Goal: Task Accomplishment & Management: Manage account settings

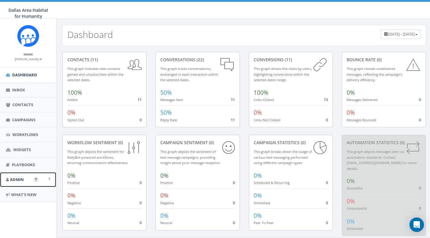
click at [13, 179] on span "Admin" at bounding box center [17, 179] width 14 height 5
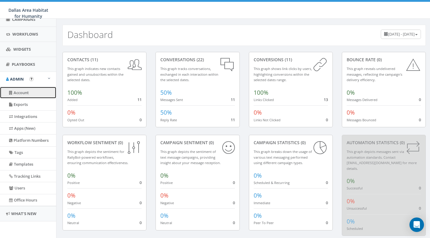
click at [28, 93] on link "Account" at bounding box center [28, 93] width 56 height 12
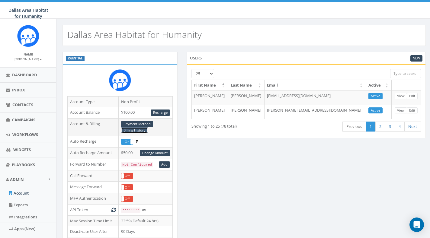
click at [136, 131] on link "Billing History" at bounding box center [134, 130] width 27 height 6
